Goal: Check status: Check status

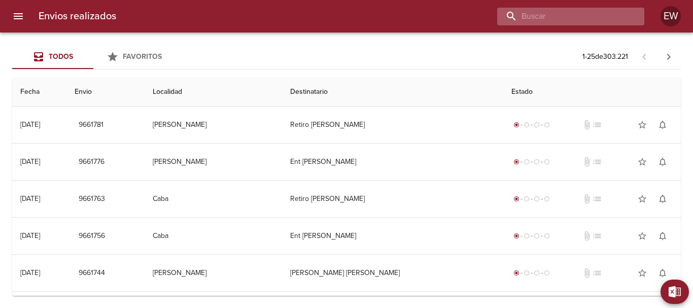
paste input "[PERSON_NAME]"
type input "[PERSON_NAME]"
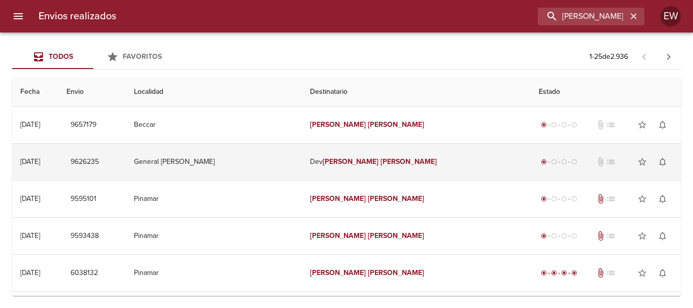
click at [349, 163] on em "[PERSON_NAME]" at bounding box center [351, 161] width 56 height 9
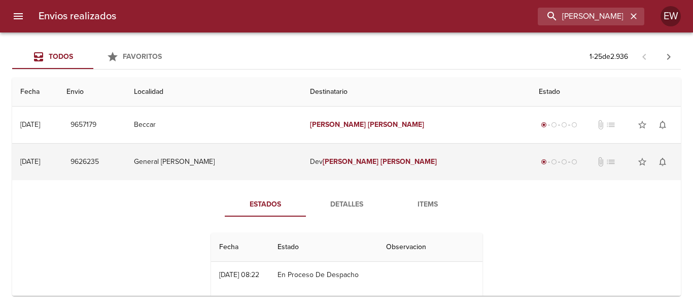
click at [380, 160] on em "[PERSON_NAME]" at bounding box center [408, 161] width 56 height 9
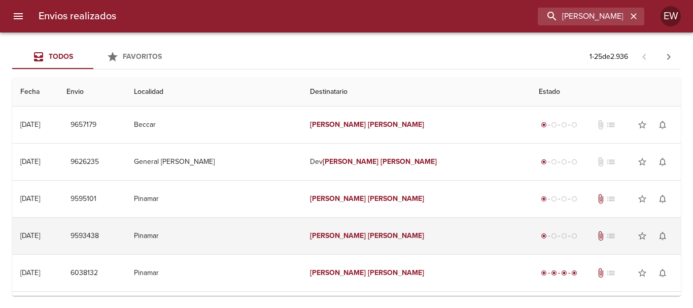
click at [392, 233] on td "[PERSON_NAME]" at bounding box center [416, 236] width 229 height 37
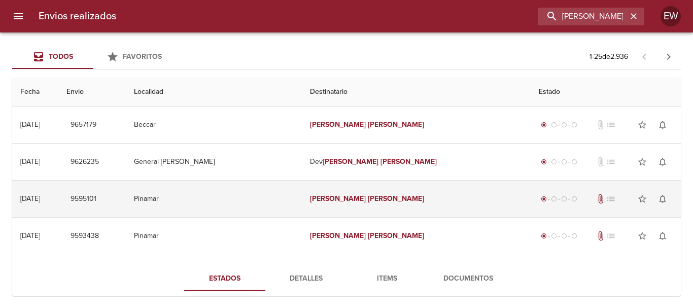
click at [368, 195] on em "[PERSON_NAME]" at bounding box center [396, 198] width 56 height 9
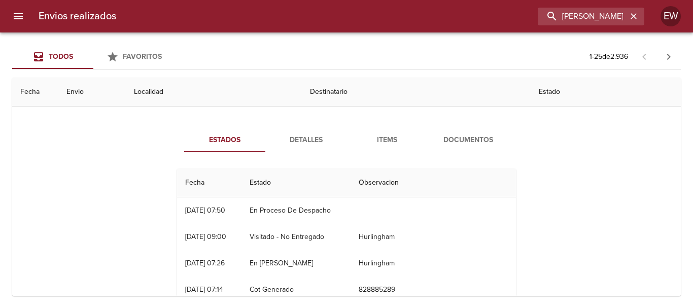
scroll to position [51, 0]
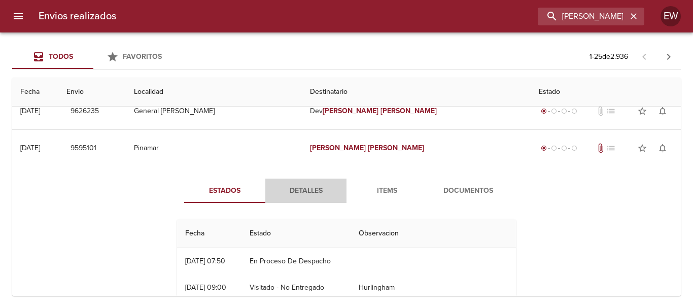
click at [313, 187] on span "Detalles" at bounding box center [305, 191] width 69 height 13
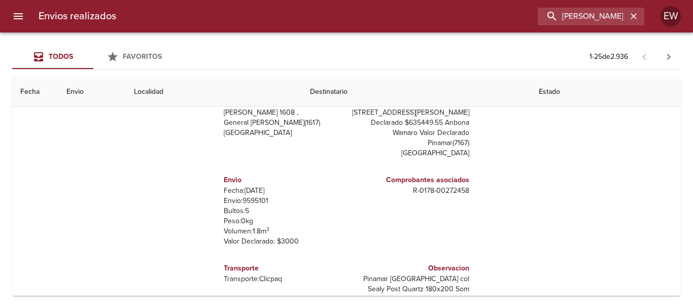
scroll to position [254, 0]
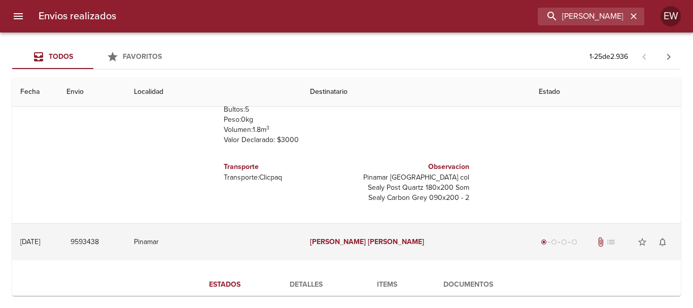
click at [375, 244] on td "[PERSON_NAME]" at bounding box center [416, 242] width 229 height 37
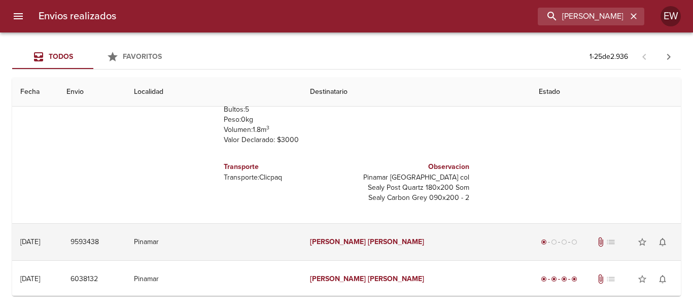
click at [375, 244] on td "[PERSON_NAME]" at bounding box center [416, 242] width 229 height 37
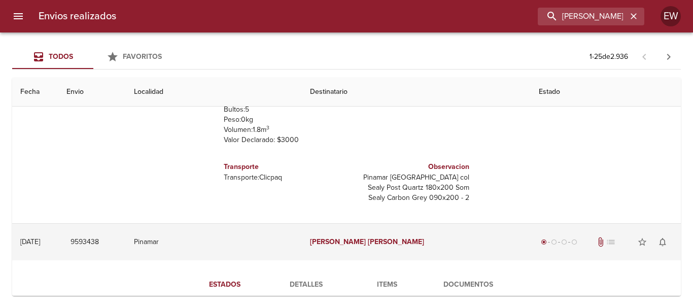
scroll to position [355, 0]
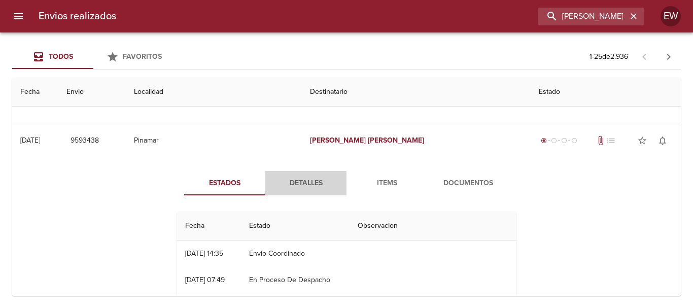
click at [297, 184] on span "Detalles" at bounding box center [305, 183] width 69 height 13
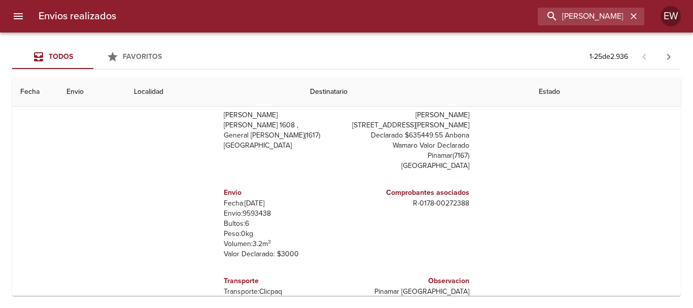
scroll to position [0, 0]
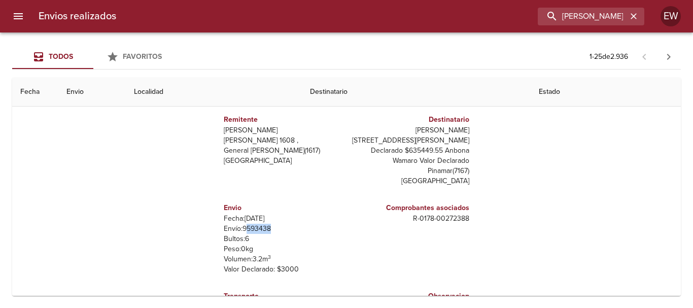
drag, startPoint x: 271, startPoint y: 227, endPoint x: 239, endPoint y: 227, distance: 32.0
click at [239, 227] on p "Envío: 9593438" at bounding box center [283, 229] width 119 height 10
click at [271, 227] on p "Envío: 9593438" at bounding box center [283, 229] width 119 height 10
drag, startPoint x: 271, startPoint y: 227, endPoint x: 243, endPoint y: 227, distance: 28.4
click at [243, 227] on p "Envío: 9593438" at bounding box center [283, 229] width 119 height 10
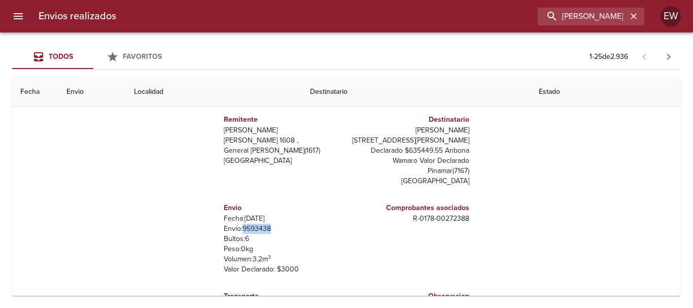
copy p "9593438"
